Goal: Find specific page/section: Find specific page/section

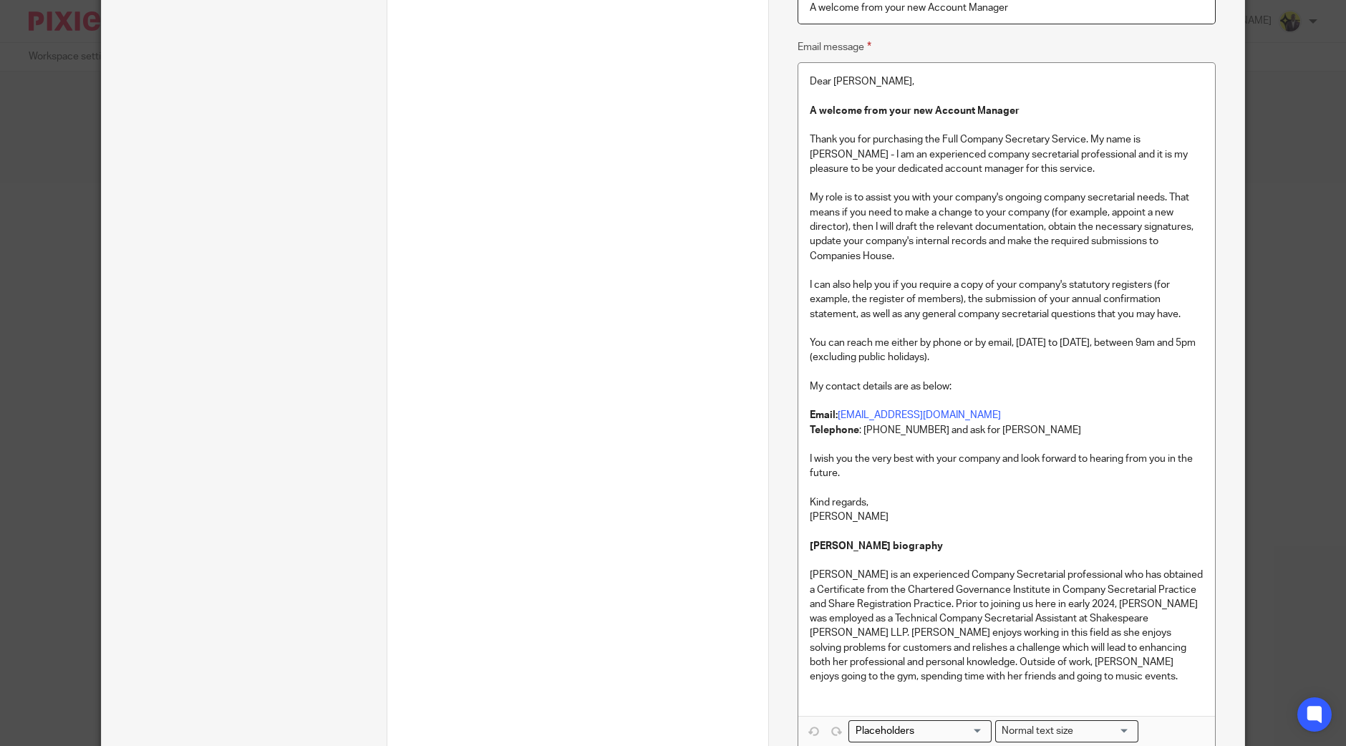
scroll to position [537, 0]
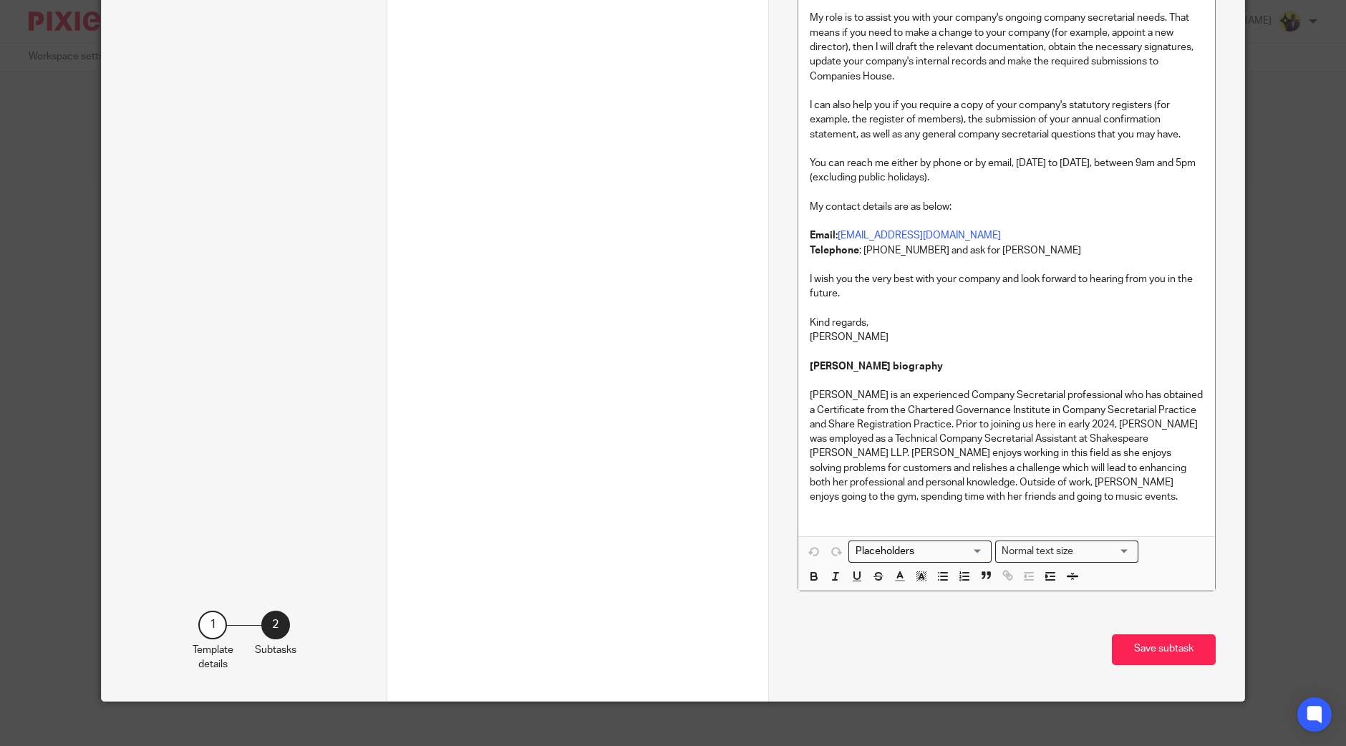
click at [1021, 506] on p at bounding box center [1007, 511] width 394 height 14
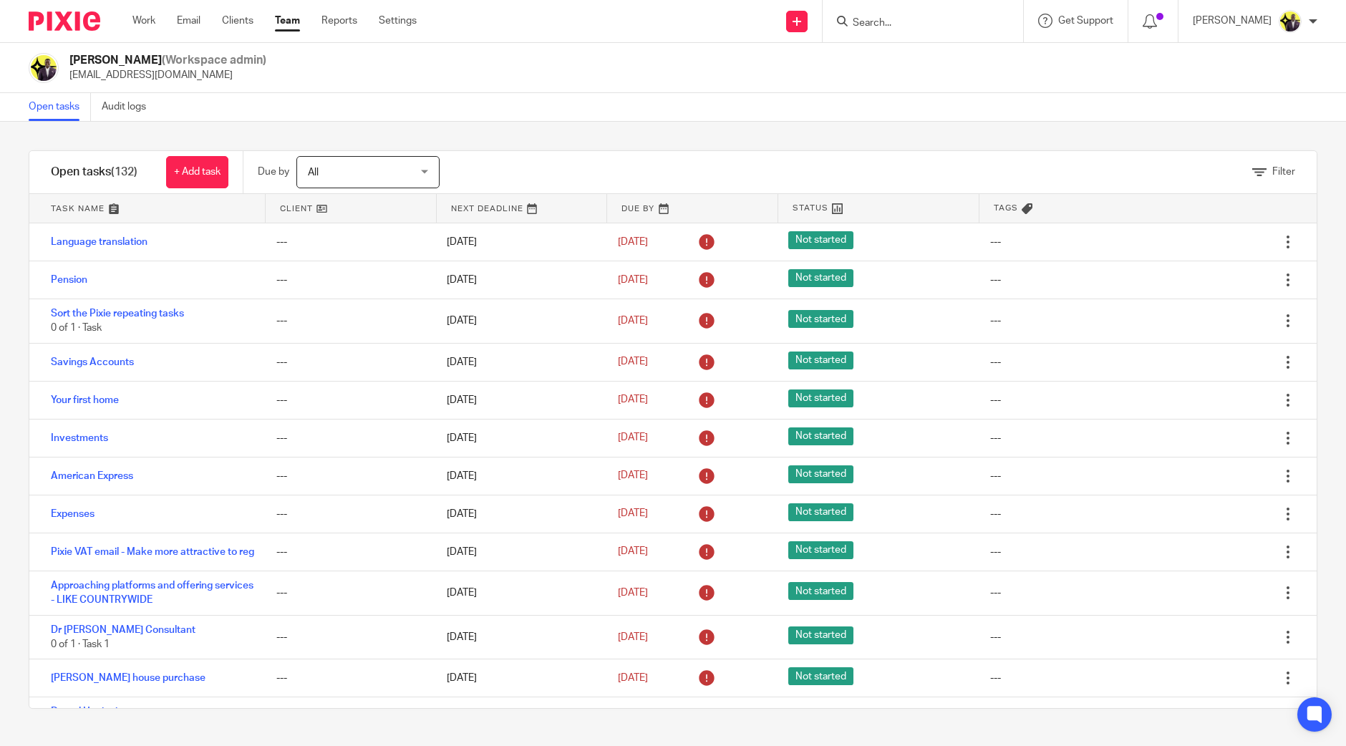
click at [916, 26] on input "Search" at bounding box center [915, 23] width 129 height 13
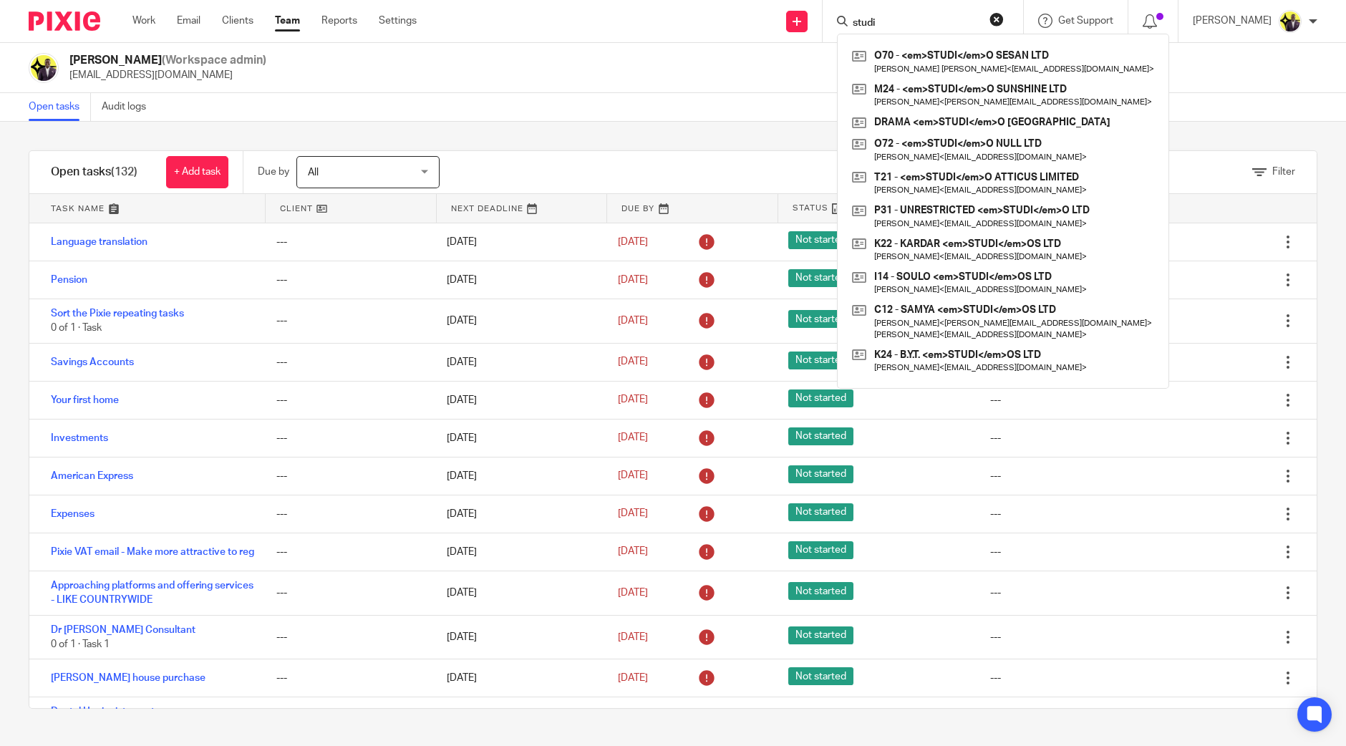
drag, startPoint x: 918, startPoint y: 26, endPoint x: 873, endPoint y: 23, distance: 45.2
click at [873, 23] on div "studi" at bounding box center [920, 21] width 167 height 18
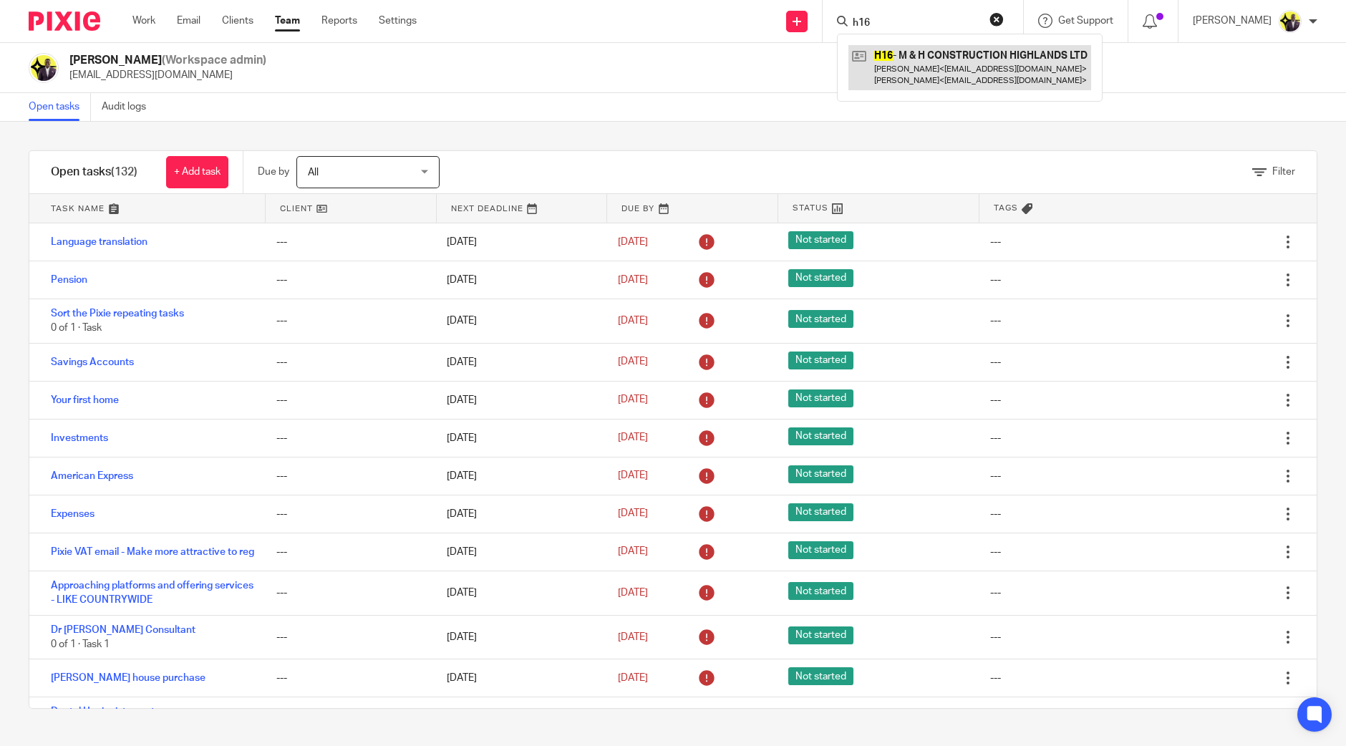
type input "h16"
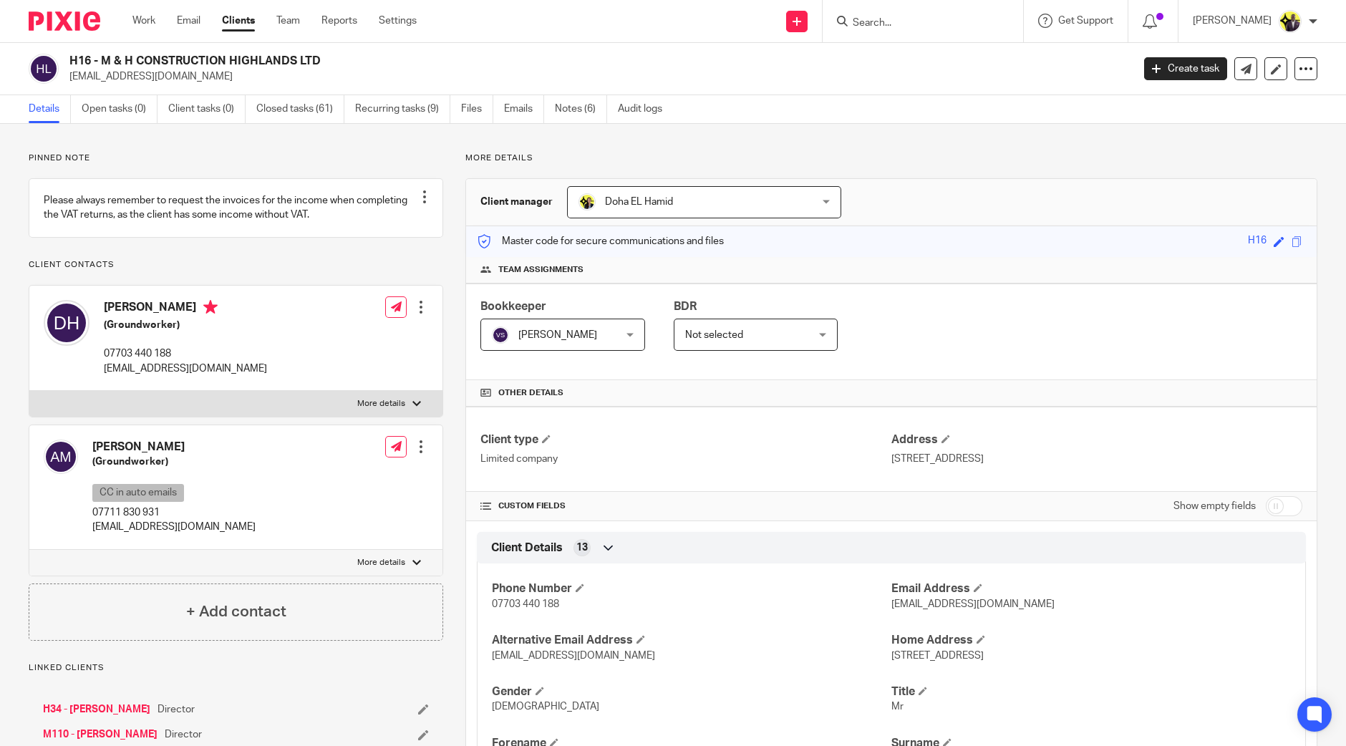
drag, startPoint x: 330, startPoint y: 56, endPoint x: 98, endPoint y: 60, distance: 232.0
click at [98, 60] on h2 "H16 - M & H CONSTRUCTION HIGHLANDS LTD" at bounding box center [490, 61] width 843 height 15
copy h2 "M & H CONSTRUCTION HIGHLANDS LTD"
